Goal: Information Seeking & Learning: Check status

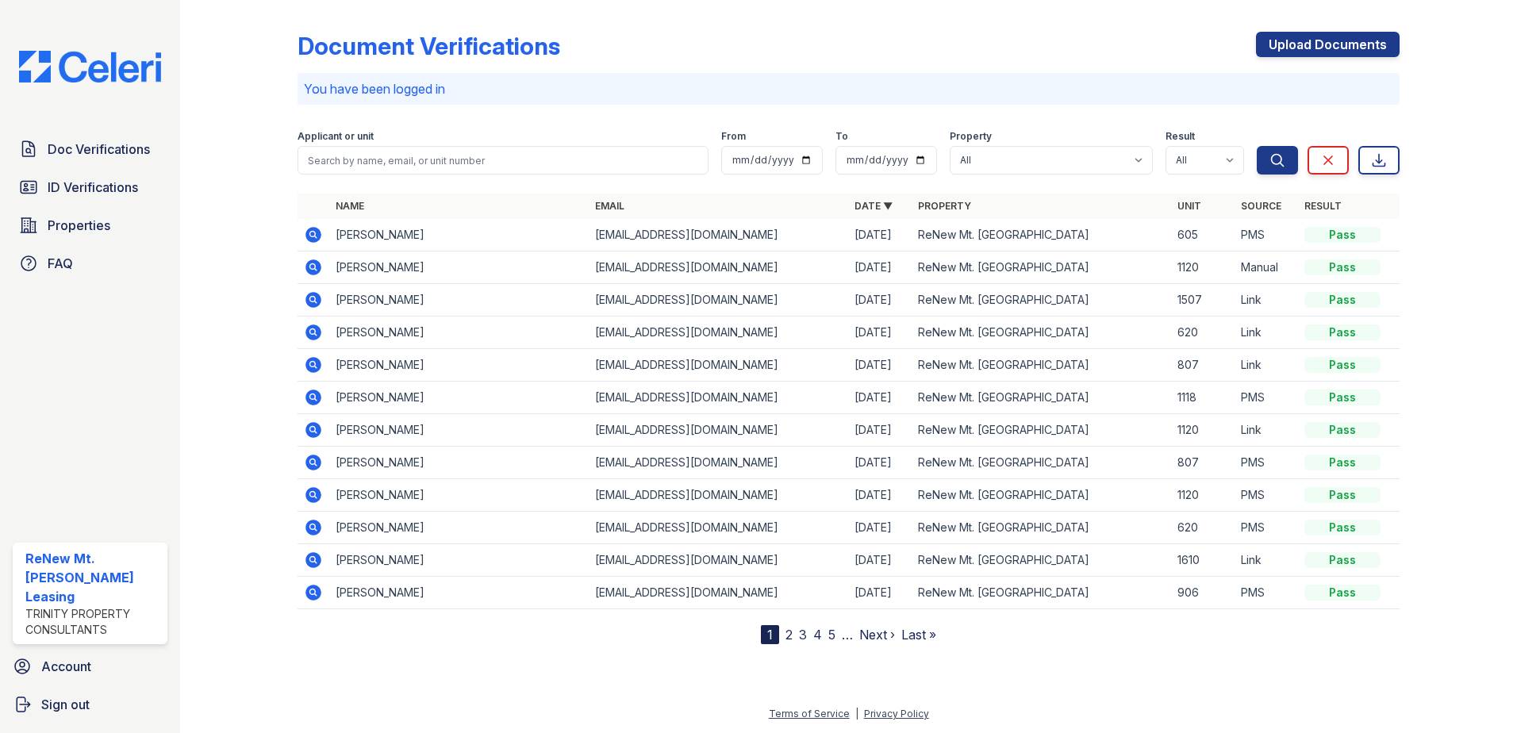
click at [360, 90] on p "You have been logged in" at bounding box center [848, 88] width 1089 height 19
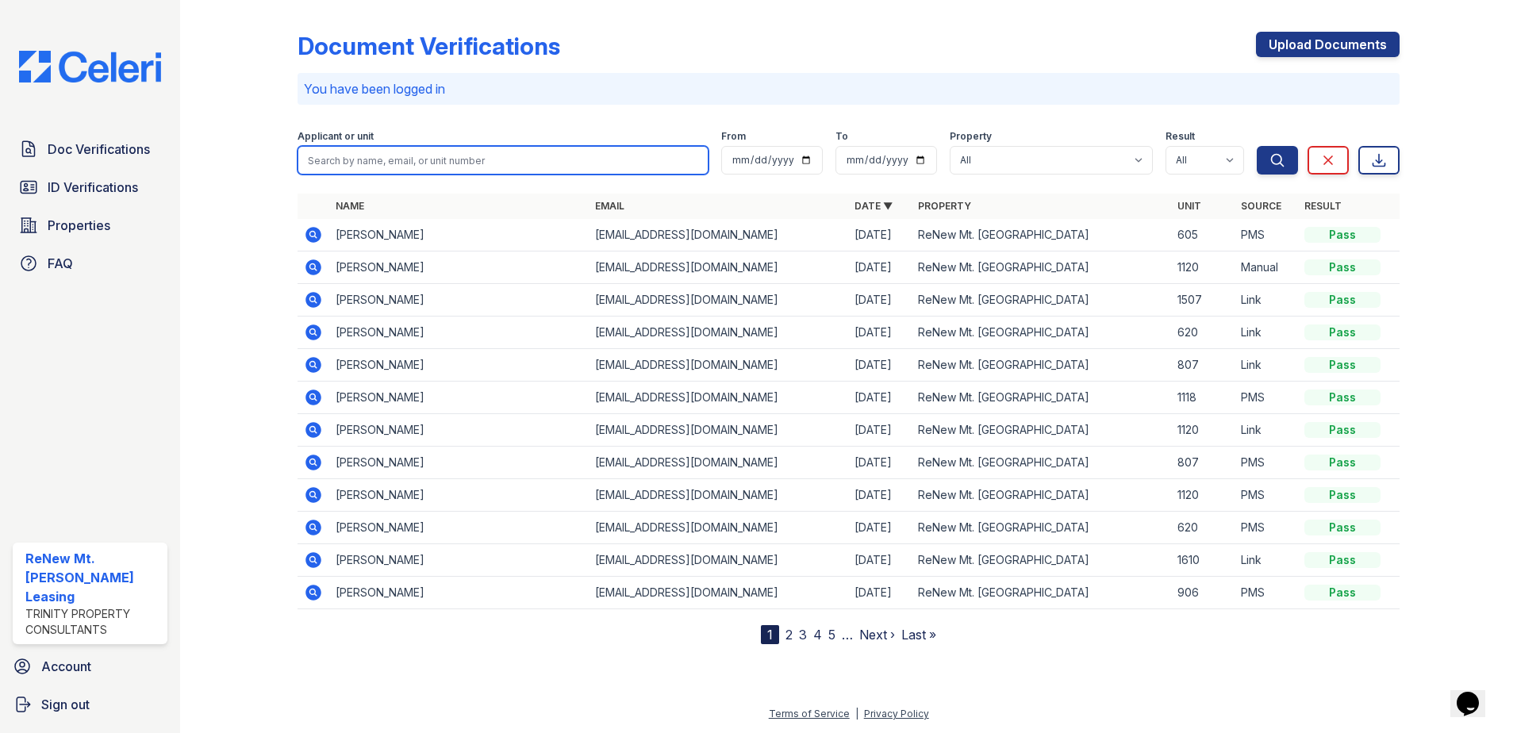
drag, startPoint x: 360, startPoint y: 90, endPoint x: 443, endPoint y: 160, distance: 109.2
click at [443, 160] on input "search" at bounding box center [502, 160] width 411 height 29
type input "antonia"
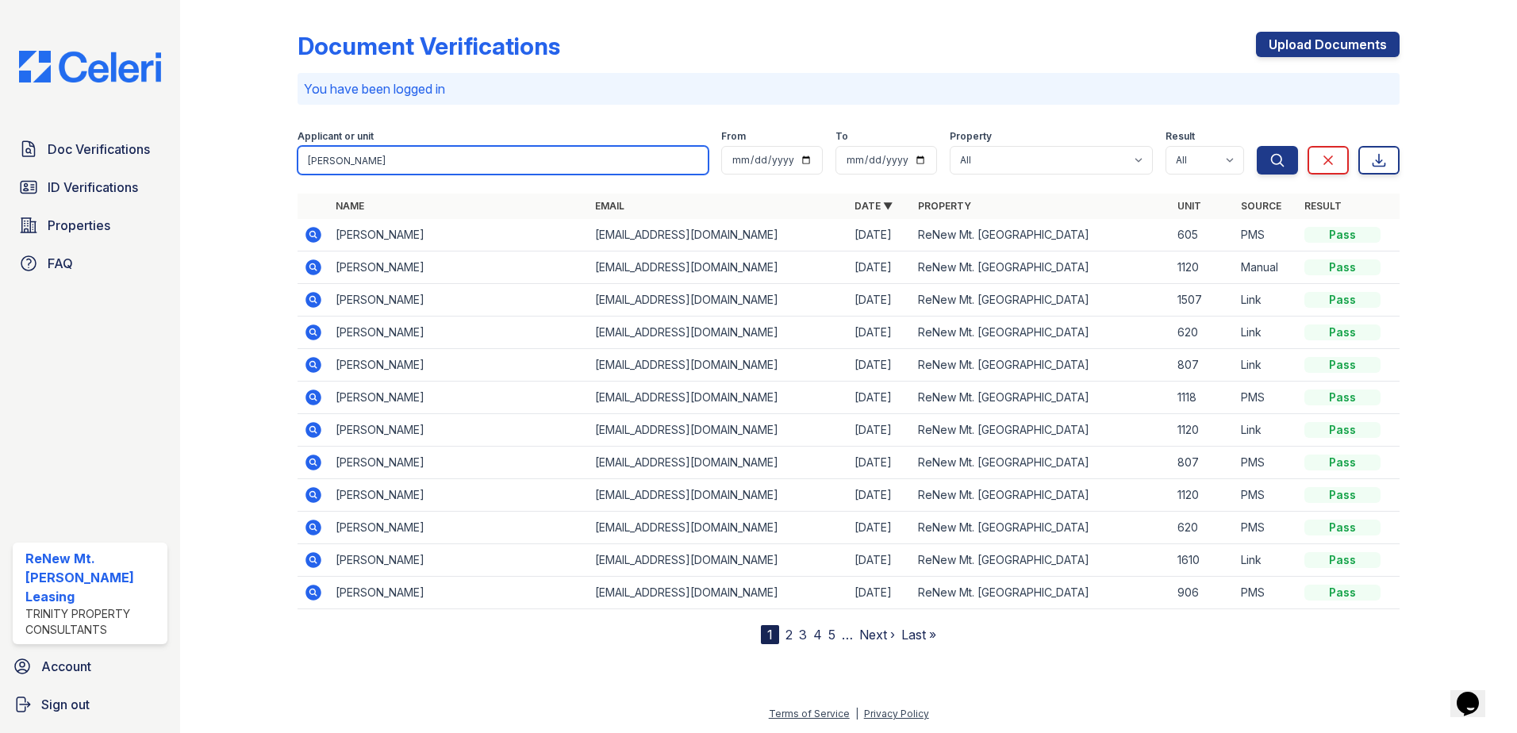
click at [1257, 146] on button "Search" at bounding box center [1277, 160] width 41 height 29
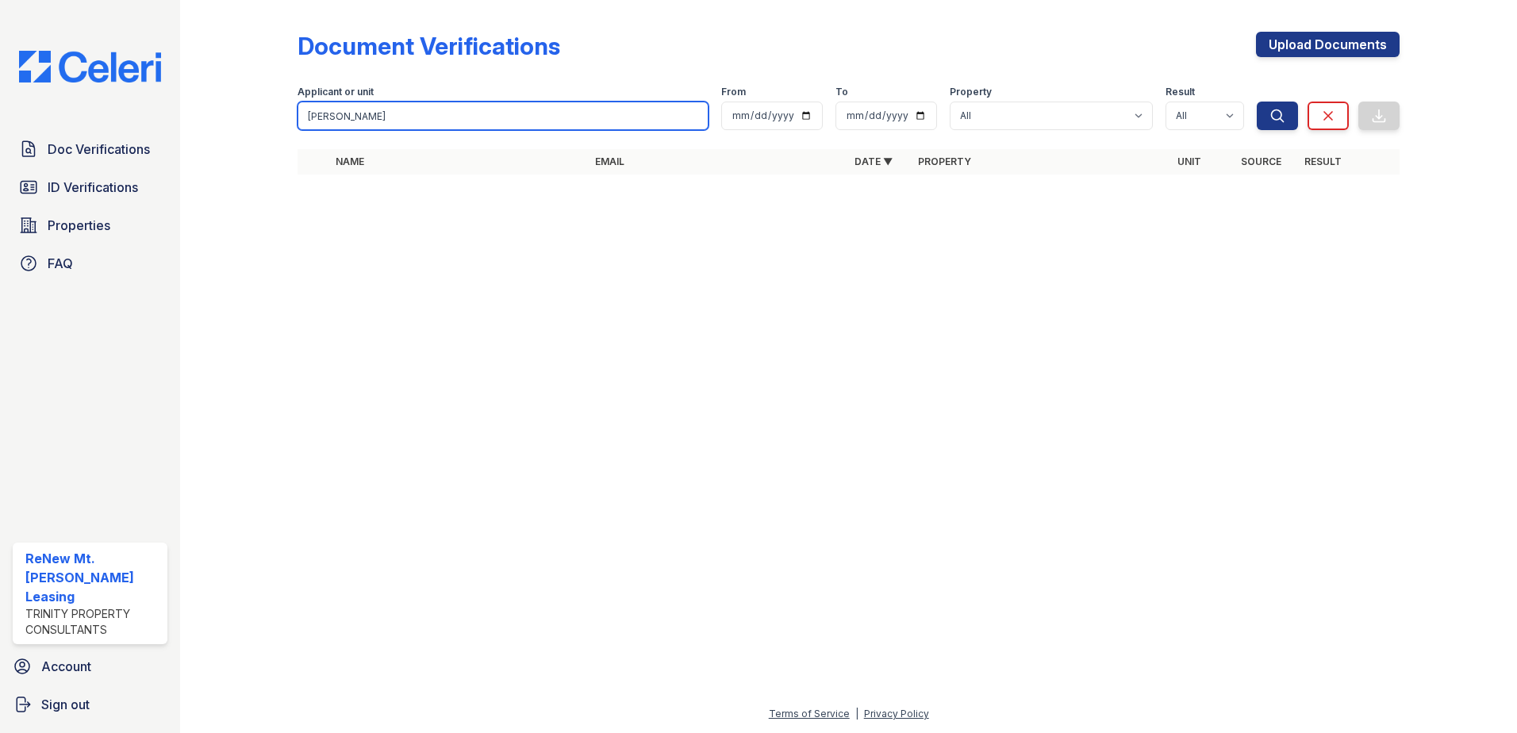
click at [408, 113] on input "antonia" at bounding box center [502, 116] width 411 height 29
click at [394, 117] on input "antonia" at bounding box center [502, 116] width 411 height 29
type input "rich"
click at [1257, 102] on button "Search" at bounding box center [1277, 116] width 41 height 29
click at [463, 118] on input "rich" at bounding box center [502, 116] width 411 height 29
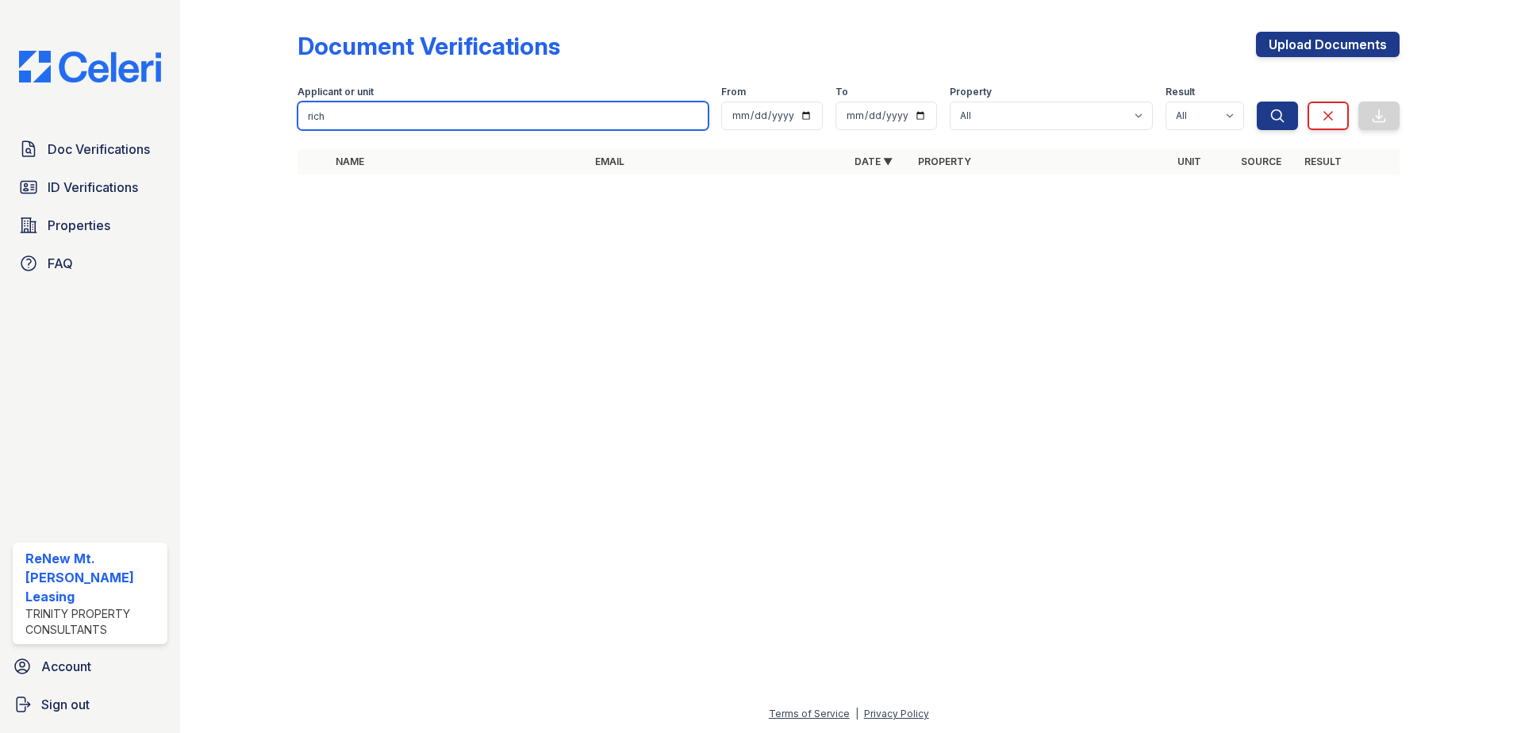
click at [463, 118] on input "rich" at bounding box center [502, 116] width 411 height 29
type input "shuron"
click at [1257, 102] on button "Search" at bounding box center [1277, 116] width 41 height 29
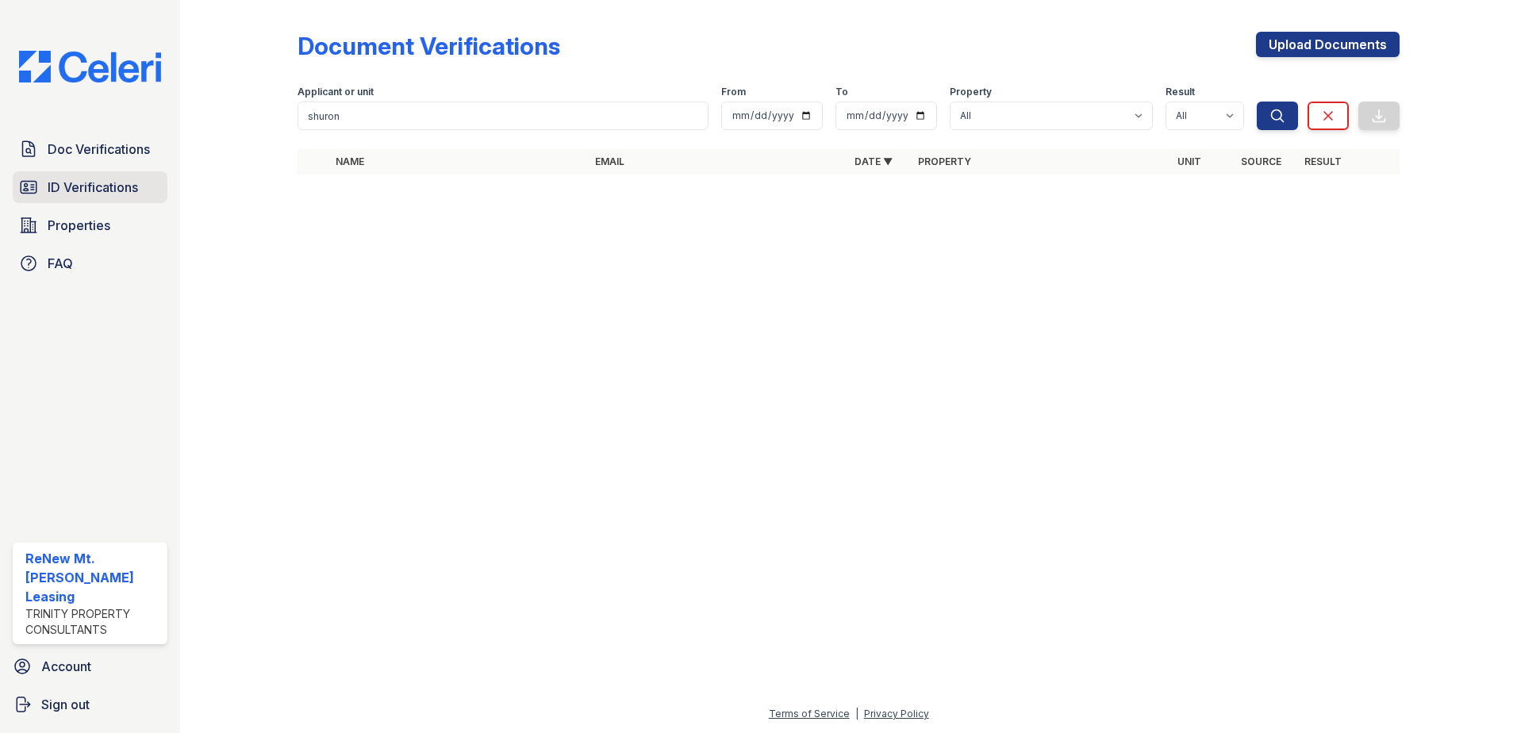
click at [130, 184] on span "ID Verifications" at bounding box center [93, 187] width 90 height 19
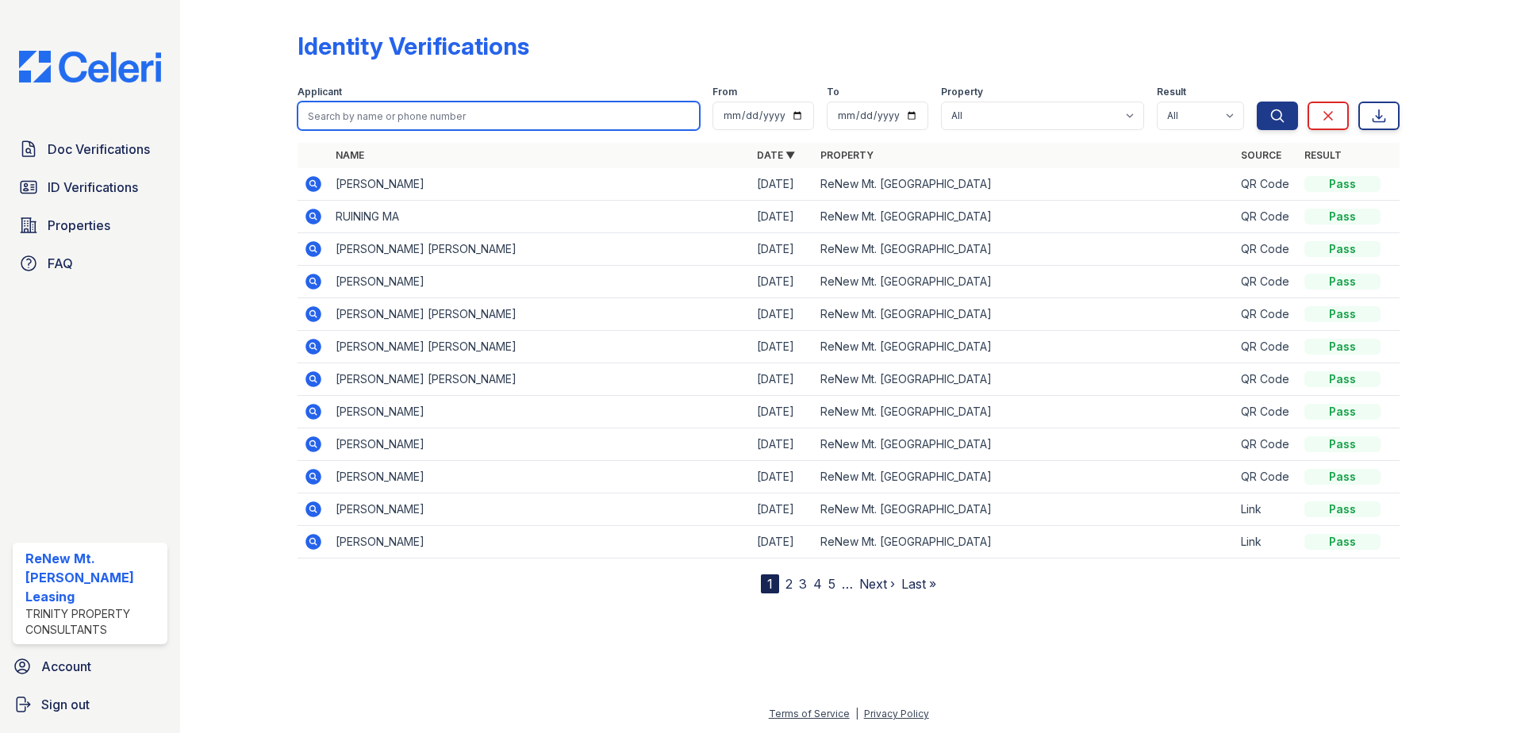
click at [385, 115] on input "search" at bounding box center [498, 116] width 402 height 29
type input "shuron"
click at [1257, 102] on button "Search" at bounding box center [1277, 116] width 41 height 29
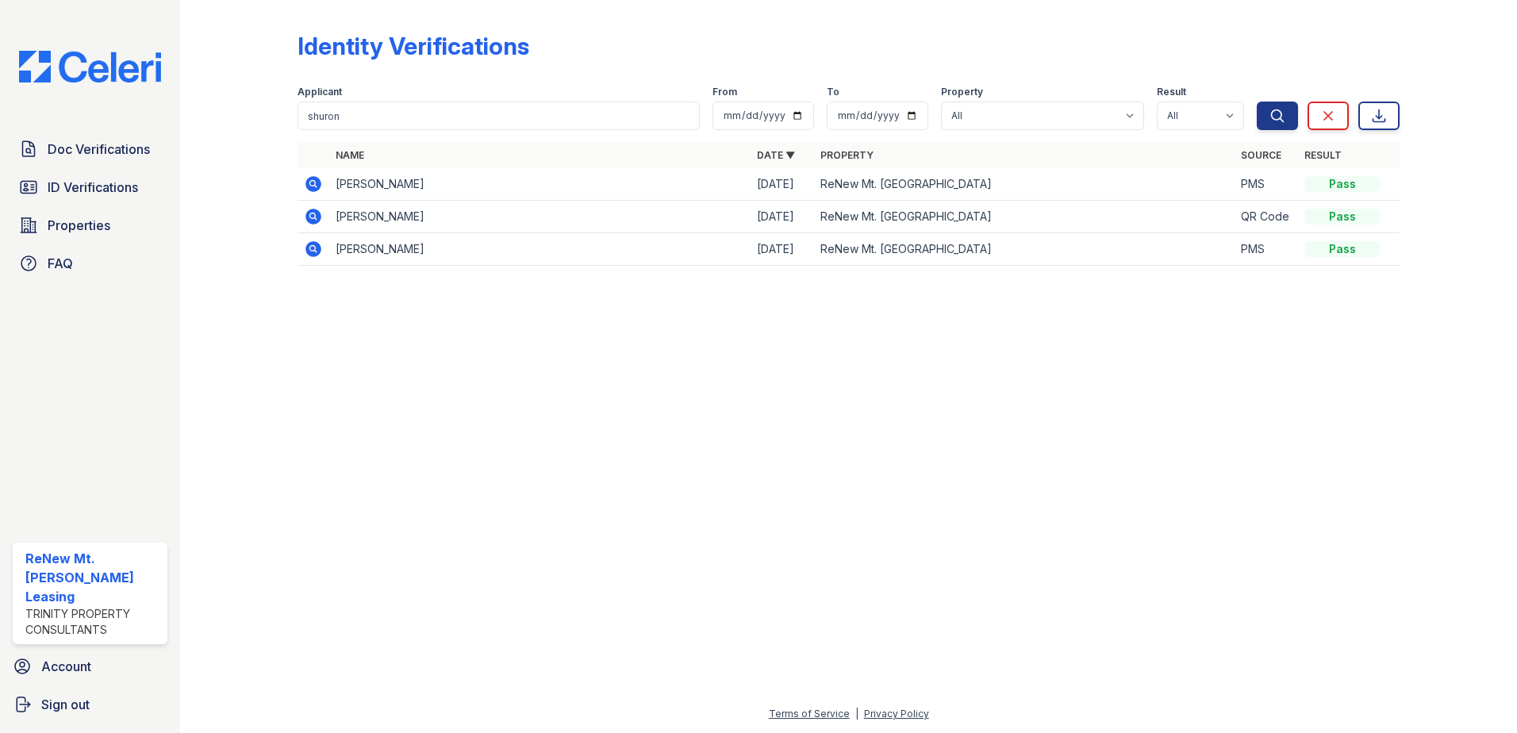
click at [313, 214] on icon at bounding box center [312, 215] width 4 height 4
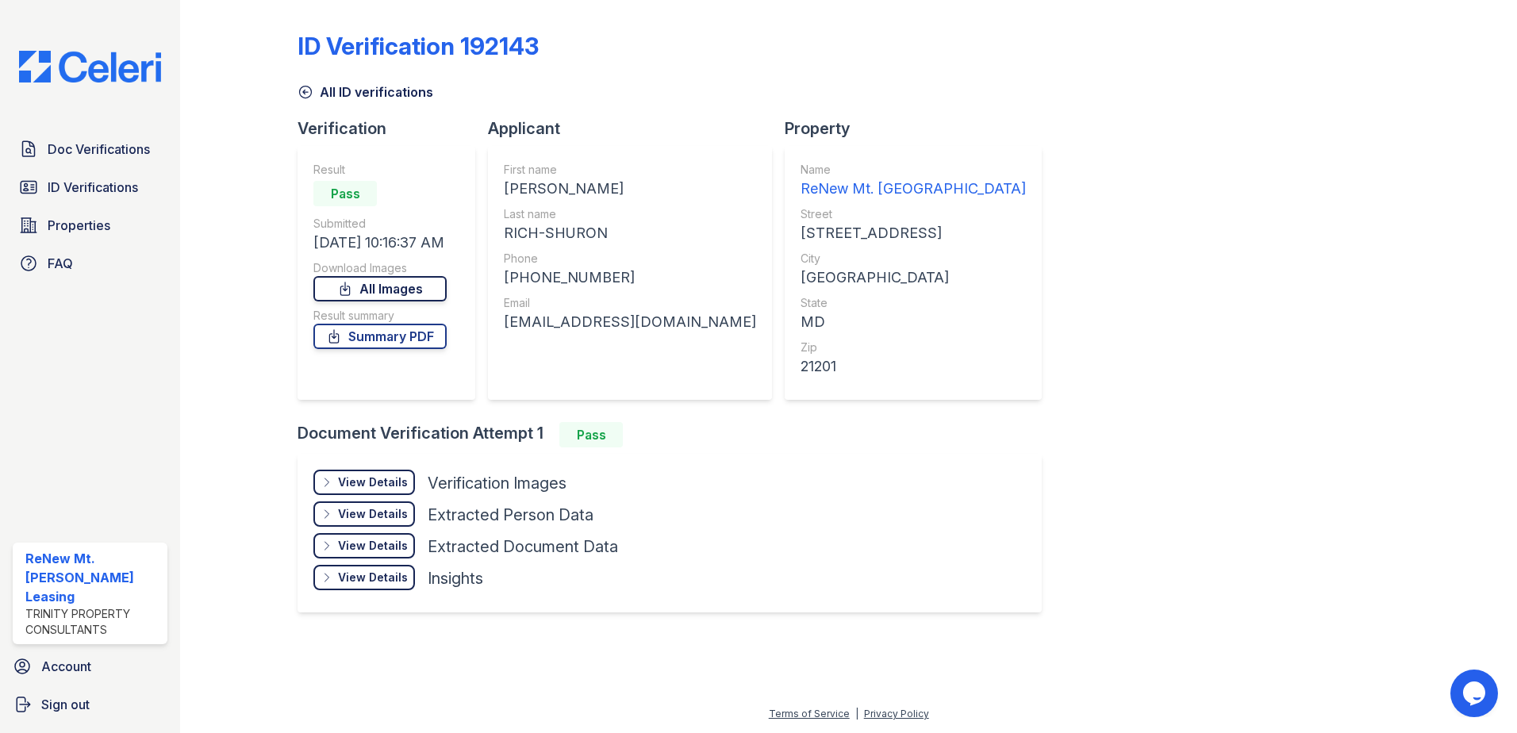
click at [400, 290] on link "All Images" at bounding box center [379, 288] width 133 height 25
click at [661, 45] on div "ID Verification 192143" at bounding box center [848, 52] width 1102 height 41
